Goal: Book appointment/travel/reservation

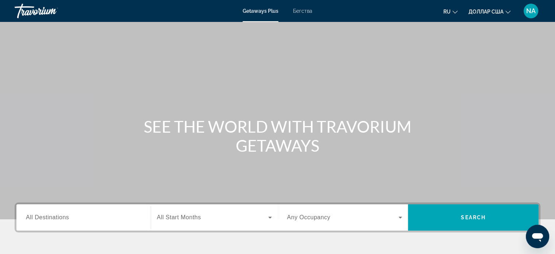
drag, startPoint x: 95, startPoint y: 213, endPoint x: 80, endPoint y: 128, distance: 86.3
click at [80, 128] on div "SEE THE WORLD WITH TRAVORIUM GETAWAYS" at bounding box center [277, 136] width 555 height 38
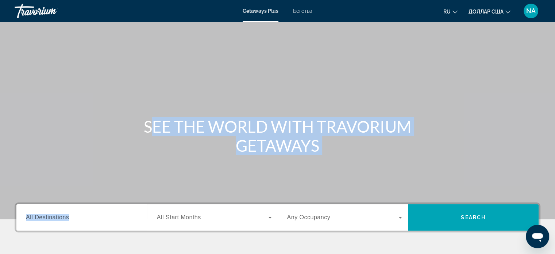
drag, startPoint x: 80, startPoint y: 128, endPoint x: 112, endPoint y: 226, distance: 103.6
click at [112, 226] on section "SEE THE WORLD WITH TRAVORIUM GETAWAYS Destination All Destinations Start Month …" at bounding box center [277, 152] width 555 height 305
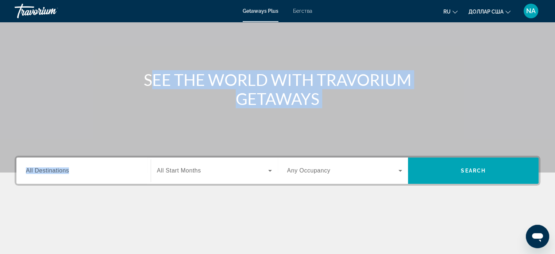
scroll to position [47, 0]
click at [103, 173] on input "Destination All Destinations" at bounding box center [83, 170] width 115 height 9
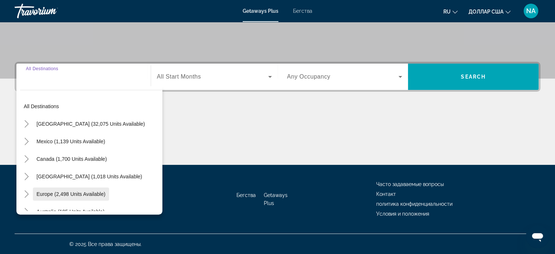
scroll to position [0, 0]
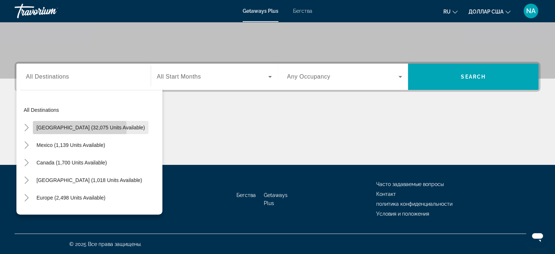
click at [60, 129] on span "[GEOGRAPHIC_DATA] (32,075 units available)" at bounding box center [91, 128] width 108 height 6
type input "**********"
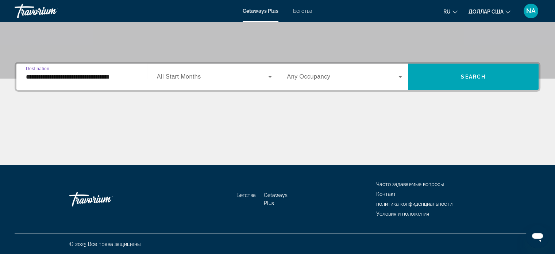
click at [269, 75] on icon "Виджет поиска" at bounding box center [270, 76] width 9 height 9
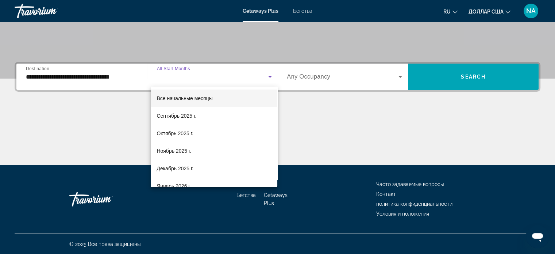
click at [264, 93] on mat-option "Все начальные месяцы" at bounding box center [214, 98] width 127 height 18
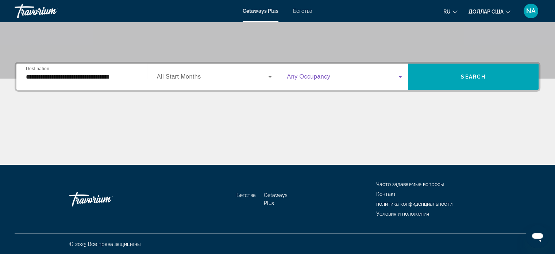
click at [401, 74] on icon "Виджет поиска" at bounding box center [400, 76] width 9 height 9
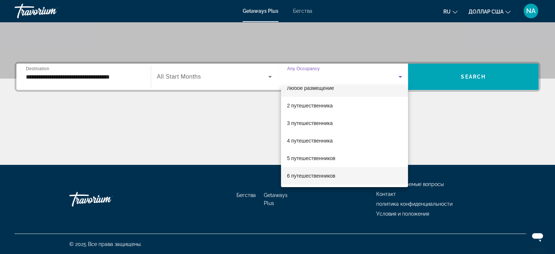
scroll to position [7, 0]
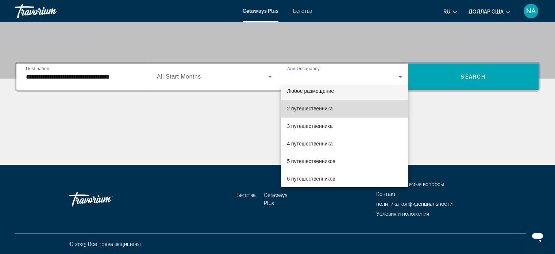
click at [364, 111] on mat-option "2 путешественника" at bounding box center [344, 109] width 127 height 18
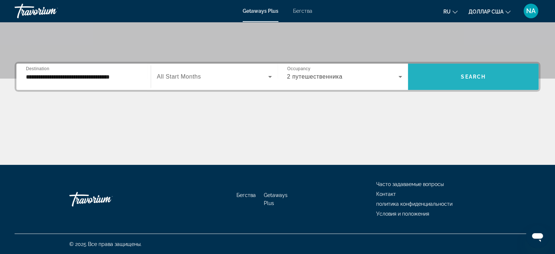
click at [483, 74] on span "Search" at bounding box center [473, 77] width 25 height 6
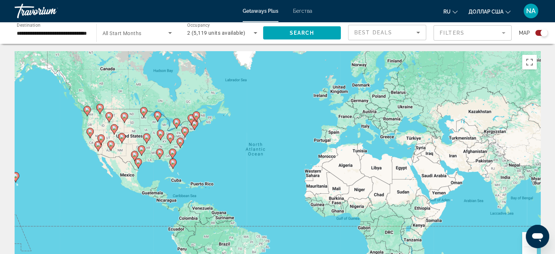
click at [92, 30] on div "**********" at bounding box center [52, 33] width 82 height 21
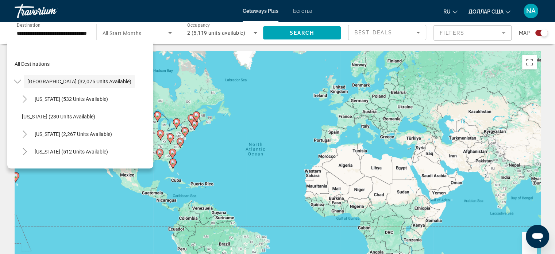
click at [93, 30] on div "Start Month All Start Months" at bounding box center [135, 33] width 85 height 22
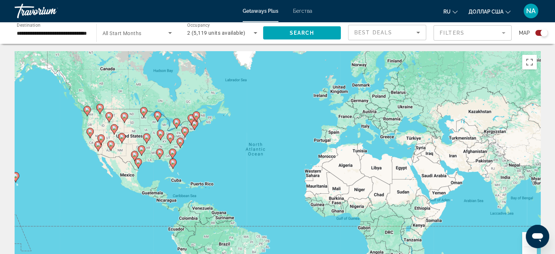
click at [49, 33] on input "**********" at bounding box center [52, 33] width 70 height 9
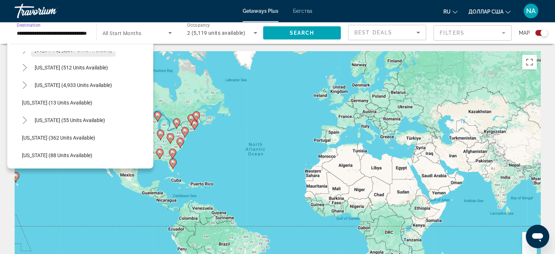
scroll to position [59, 0]
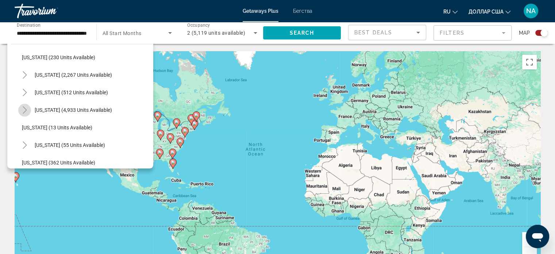
click at [24, 110] on icon "Toggle Florida (4,933 units available)" at bounding box center [24, 109] width 7 height 7
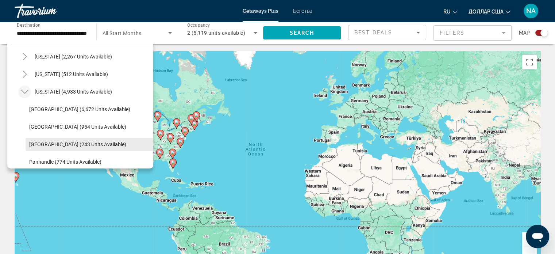
scroll to position [77, 0]
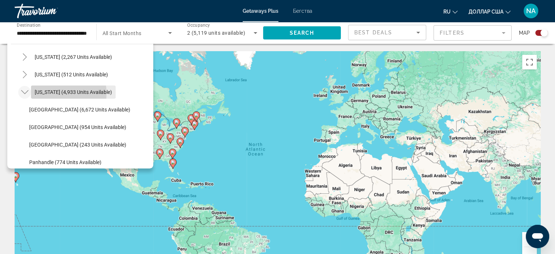
click at [50, 93] on span "[US_STATE] (4,933 units available)" at bounding box center [73, 92] width 77 height 6
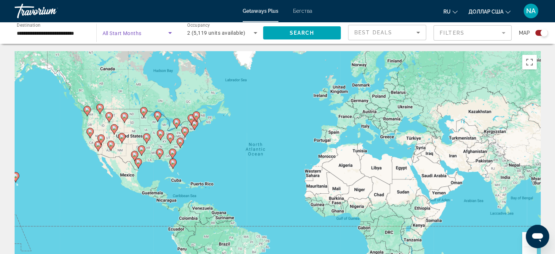
click at [171, 32] on icon "Search widget" at bounding box center [170, 33] width 4 height 2
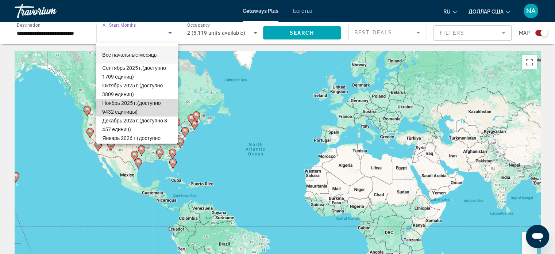
click at [150, 102] on font "(доступно 9432 единицы)" at bounding box center [131, 107] width 58 height 15
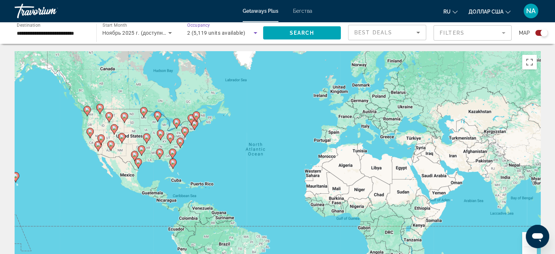
click at [254, 32] on icon "Search widget" at bounding box center [255, 32] width 9 height 9
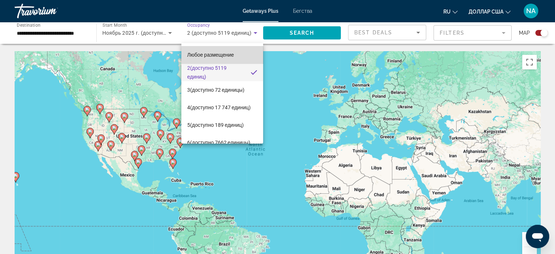
click at [243, 55] on mat-option "Любое размещение" at bounding box center [222, 55] width 82 height 18
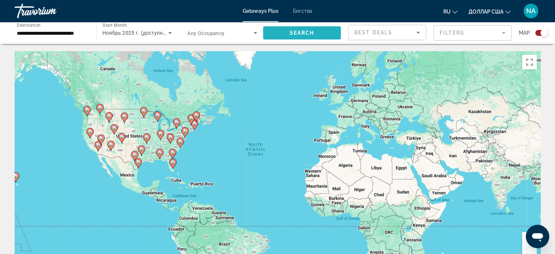
click at [320, 35] on span "Search widget" at bounding box center [302, 33] width 78 height 18
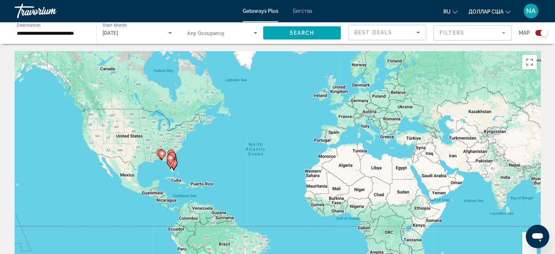
click at [169, 160] on icon "Основное содержание" at bounding box center [170, 158] width 7 height 9
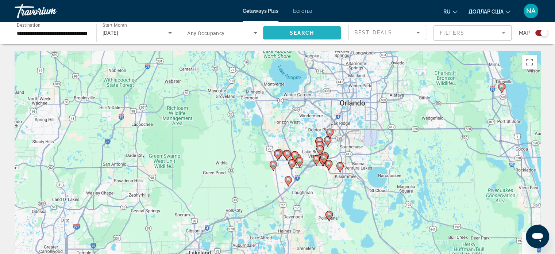
click at [312, 35] on span "Search" at bounding box center [302, 33] width 25 height 6
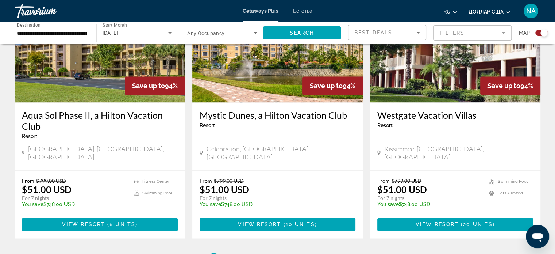
scroll to position [1123, 0]
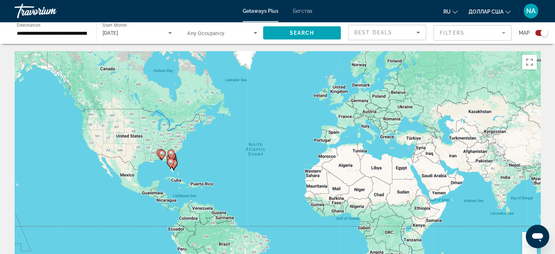
click at [173, 164] on icon "Основное содержание" at bounding box center [170, 162] width 7 height 9
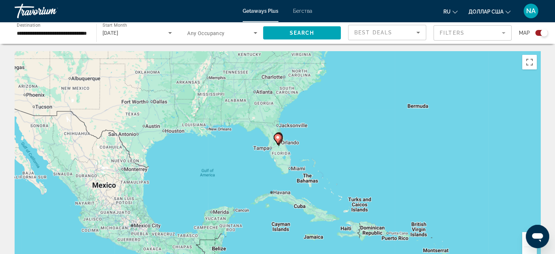
click at [278, 157] on div "To activate drag with keyboard, press Alt + Enter. Once in keyboard drag state,…" at bounding box center [278, 160] width 526 height 219
click at [276, 137] on image "Основное содержание" at bounding box center [278, 137] width 4 height 4
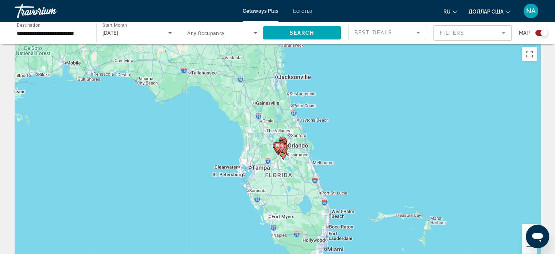
scroll to position [2, 0]
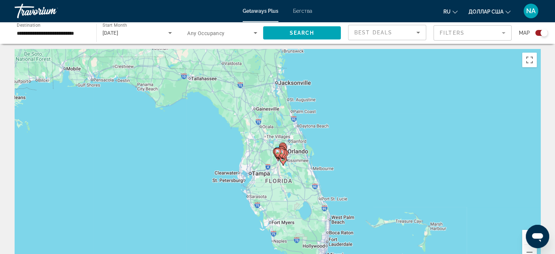
click at [169, 32] on icon "Search widget" at bounding box center [170, 32] width 9 height 9
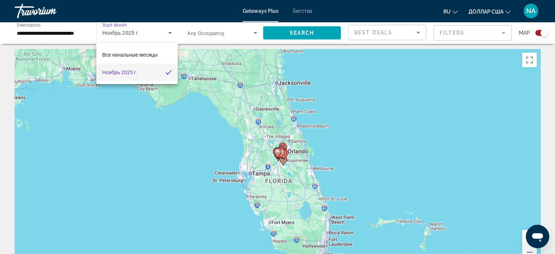
click at [167, 31] on div at bounding box center [277, 127] width 555 height 254
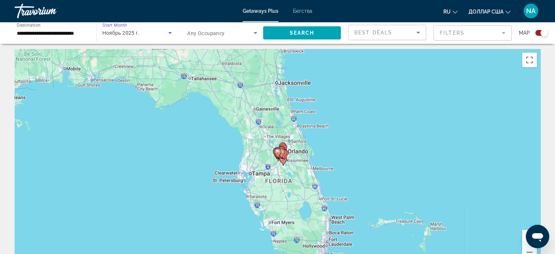
click at [167, 31] on icon "Search widget" at bounding box center [170, 32] width 9 height 9
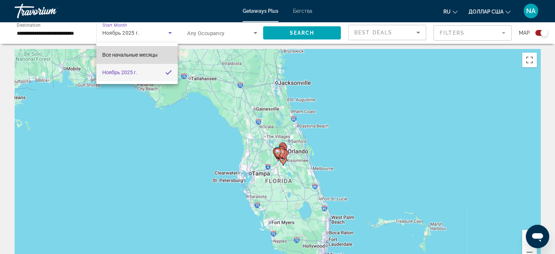
click at [121, 53] on font "Все начальные месяцы" at bounding box center [129, 55] width 55 height 6
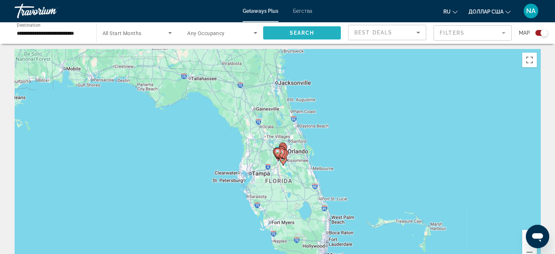
click at [275, 34] on span "Search widget" at bounding box center [302, 33] width 78 height 18
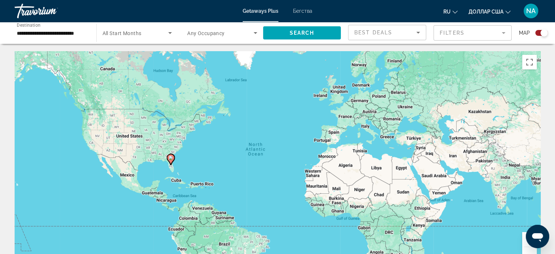
click at [171, 159] on image "Основное содержание" at bounding box center [171, 158] width 4 height 4
type input "**********"
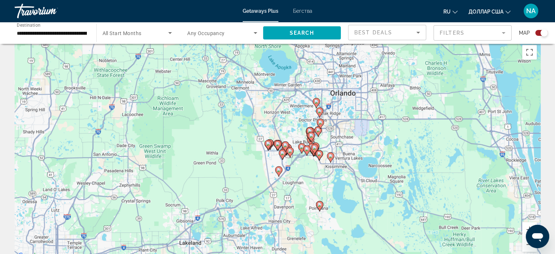
scroll to position [9, 0]
click at [299, 33] on span "Search" at bounding box center [302, 33] width 25 height 6
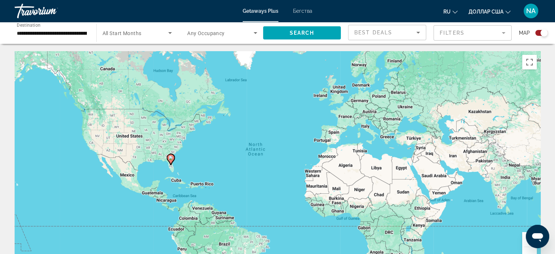
click at [172, 161] on icon "Основное содержание" at bounding box center [170, 158] width 7 height 9
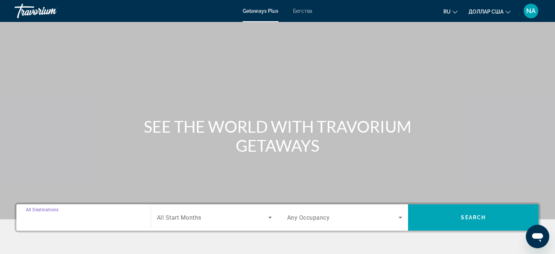
click at [107, 217] on input "Destination All Destinations" at bounding box center [83, 217] width 115 height 9
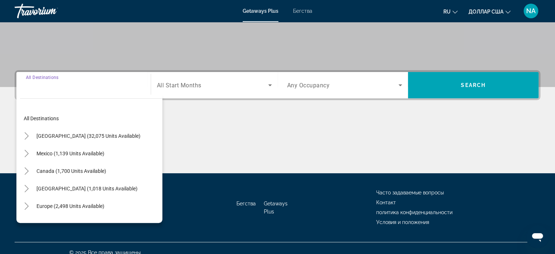
scroll to position [141, 0]
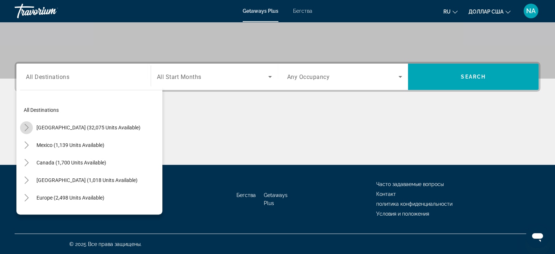
click at [29, 126] on icon "Toggle United States (32,075 units available)" at bounding box center [26, 127] width 7 height 7
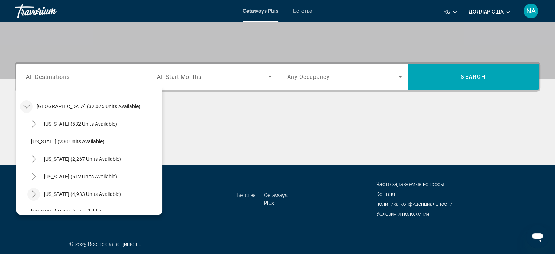
click at [32, 193] on icon "Toggle Florida (4,933 units available)" at bounding box center [33, 193] width 7 height 7
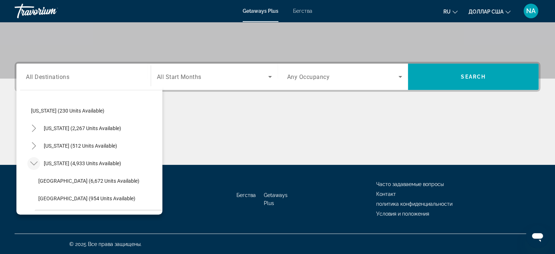
scroll to position [0, 0]
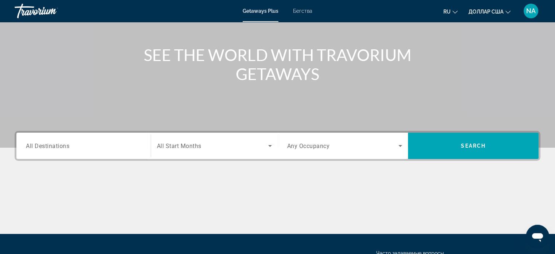
click at [111, 140] on div "Search widget" at bounding box center [83, 145] width 115 height 21
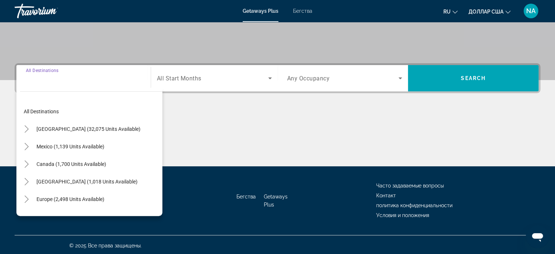
scroll to position [141, 0]
